Goal: Task Accomplishment & Management: Use online tool/utility

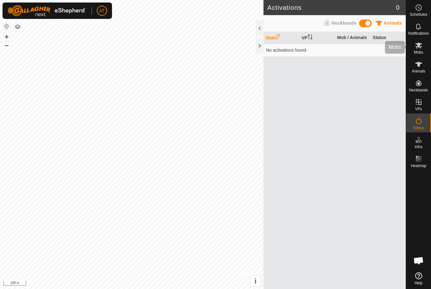
click at [420, 48] on icon at bounding box center [418, 46] width 7 height 6
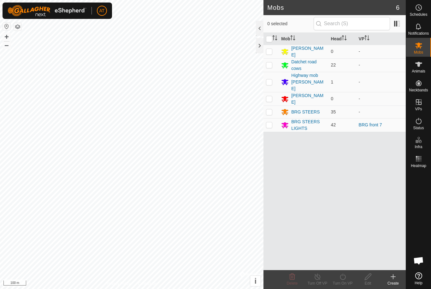
click at [270, 122] on p-checkbox at bounding box center [269, 124] width 6 height 5
checkbox input "true"
click at [275, 118] on td at bounding box center [270, 125] width 15 height 14
checkbox input "true"
click at [345, 277] on icon at bounding box center [343, 277] width 8 height 8
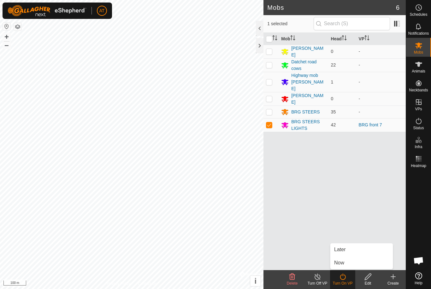
click at [342, 265] on span "Now" at bounding box center [339, 263] width 10 height 8
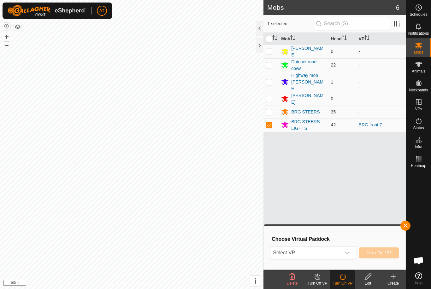
click at [356, 250] on p-select "Select VP" at bounding box center [313, 252] width 86 height 13
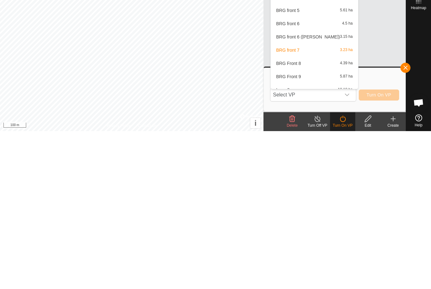
scroll to position [242, 0]
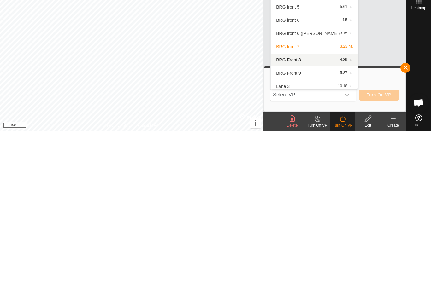
click at [305, 214] on div "BRG Front 8 4.39 ha" at bounding box center [315, 218] width 80 height 8
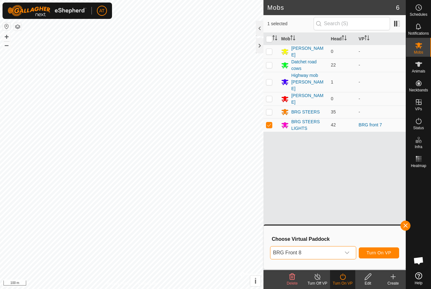
click at [383, 251] on span "Turn On VP" at bounding box center [379, 253] width 25 height 5
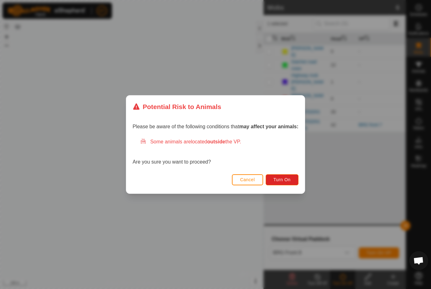
click at [278, 192] on div "Cancel Turn On" at bounding box center [215, 182] width 179 height 21
click at [286, 182] on span "Turn On" at bounding box center [282, 179] width 17 height 5
